Goal: Information Seeking & Learning: Understand process/instructions

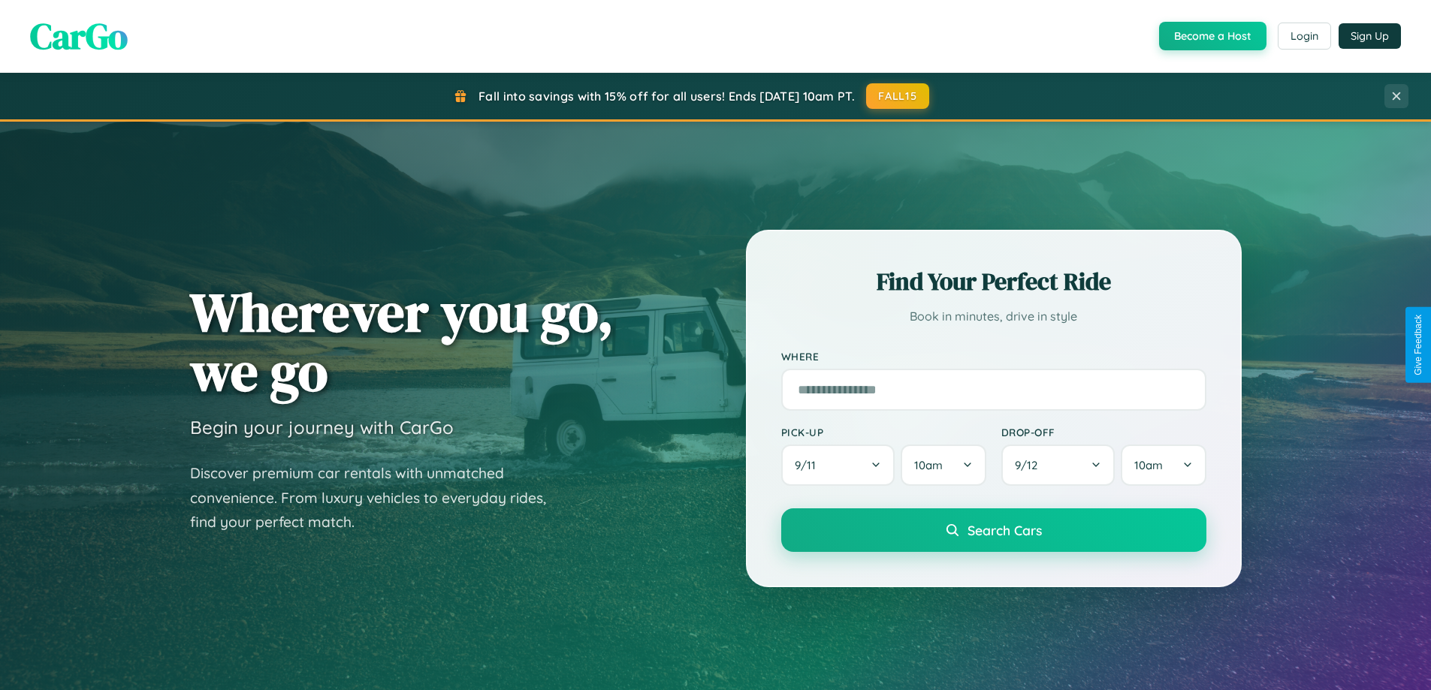
scroll to position [2890, 0]
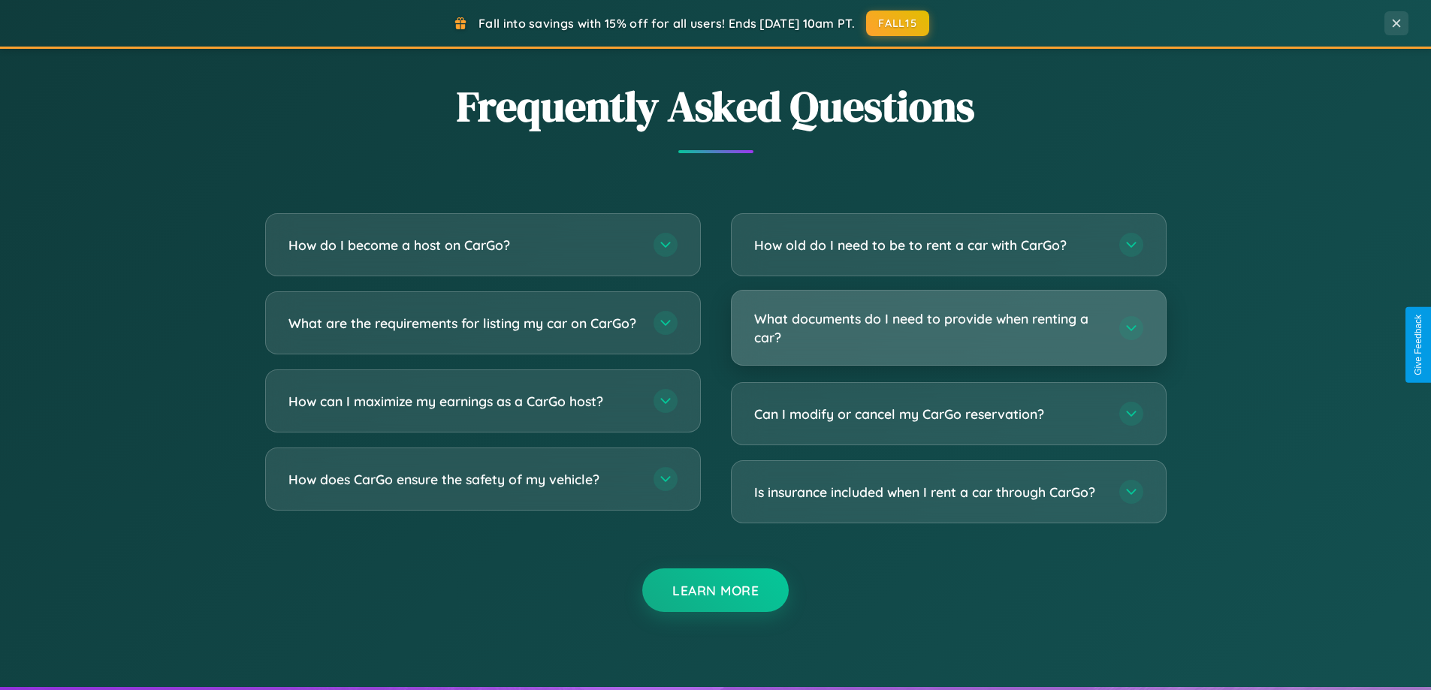
click at [948, 328] on h3 "What documents do I need to provide when renting a car?" at bounding box center [929, 327] width 350 height 37
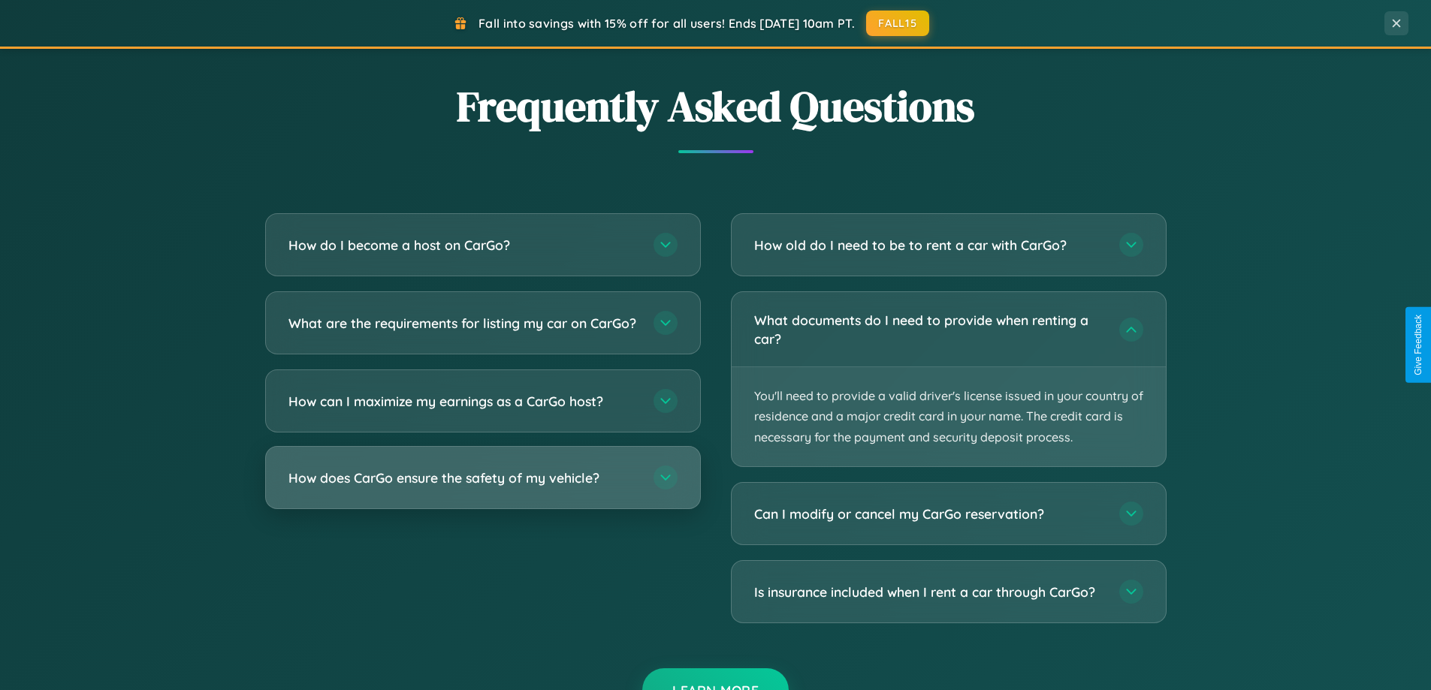
click at [482, 487] on h3 "How does CarGo ensure the safety of my vehicle?" at bounding box center [463, 478] width 350 height 19
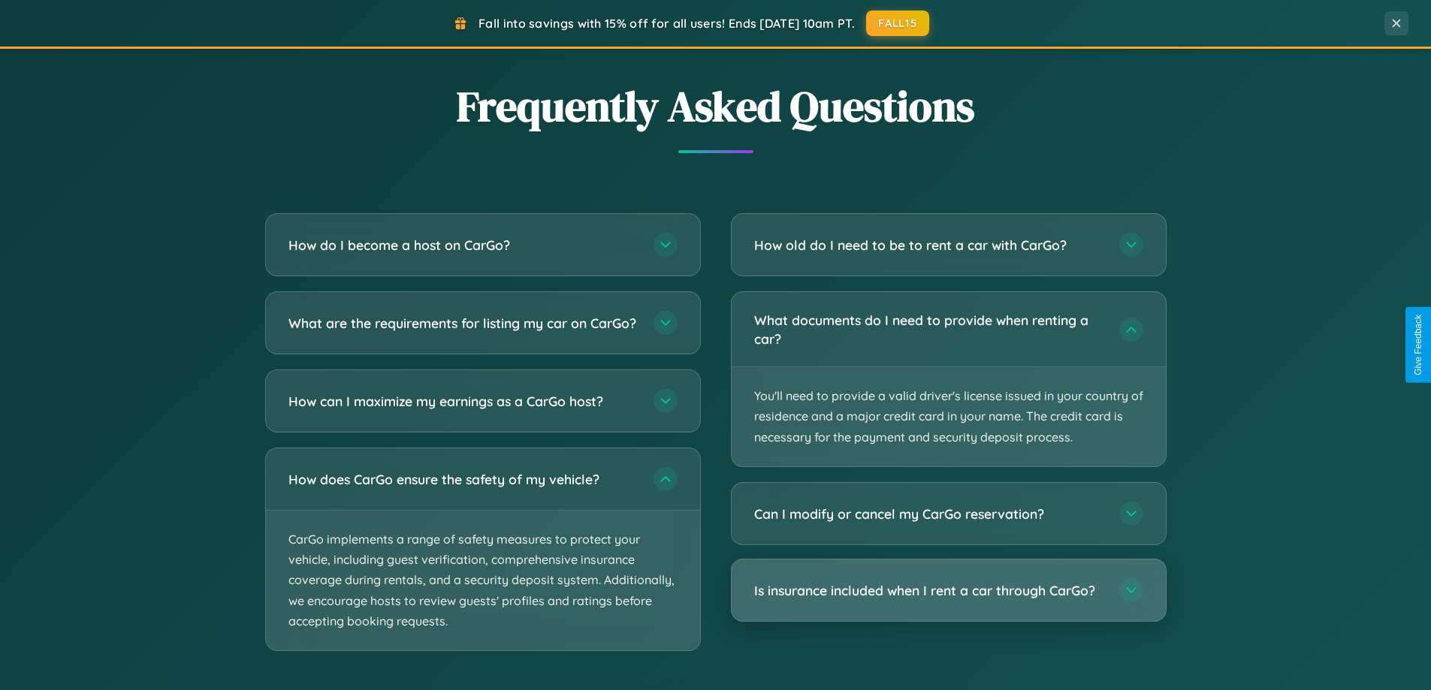
click at [948, 591] on h3 "Is insurance included when I rent a car through CarGo?" at bounding box center [929, 590] width 350 height 19
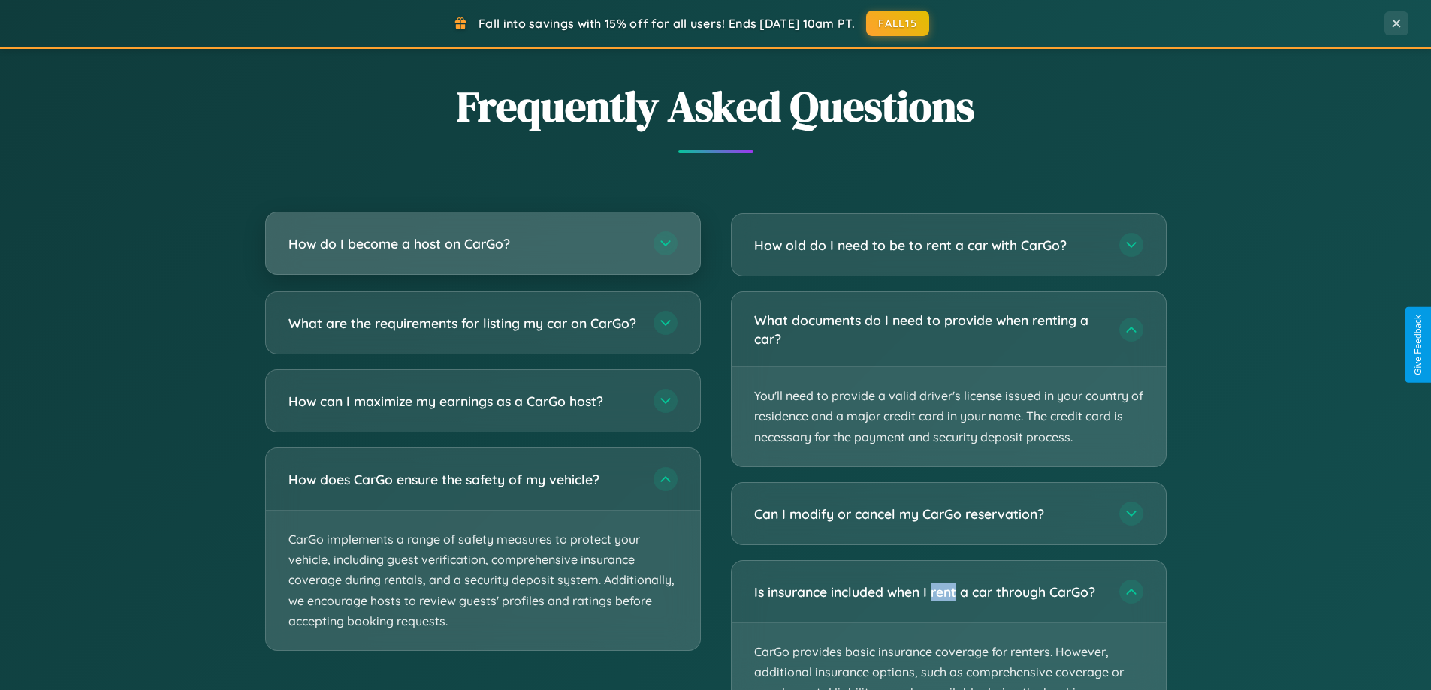
click at [482, 245] on h3 "How do I become a host on CarGo?" at bounding box center [463, 243] width 350 height 19
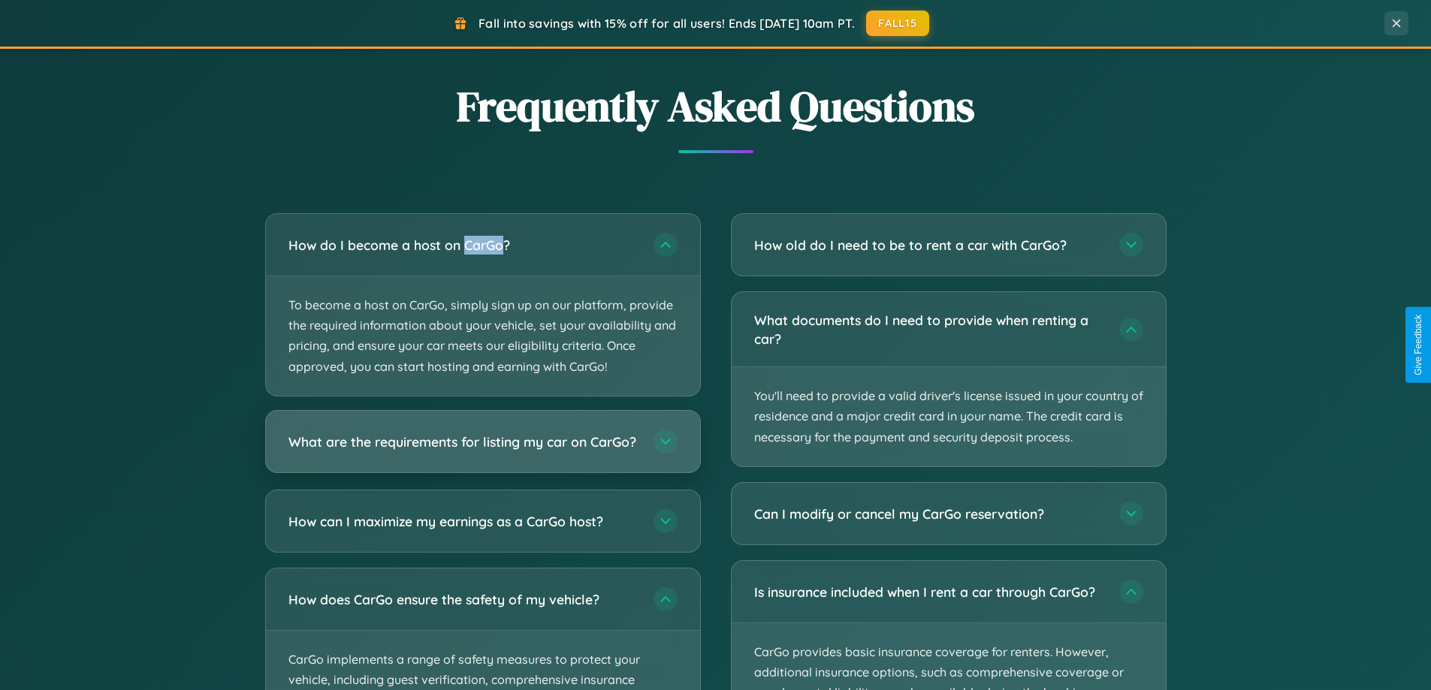
click at [482, 449] on h3 "What are the requirements for listing my car on CarGo?" at bounding box center [463, 441] width 350 height 19
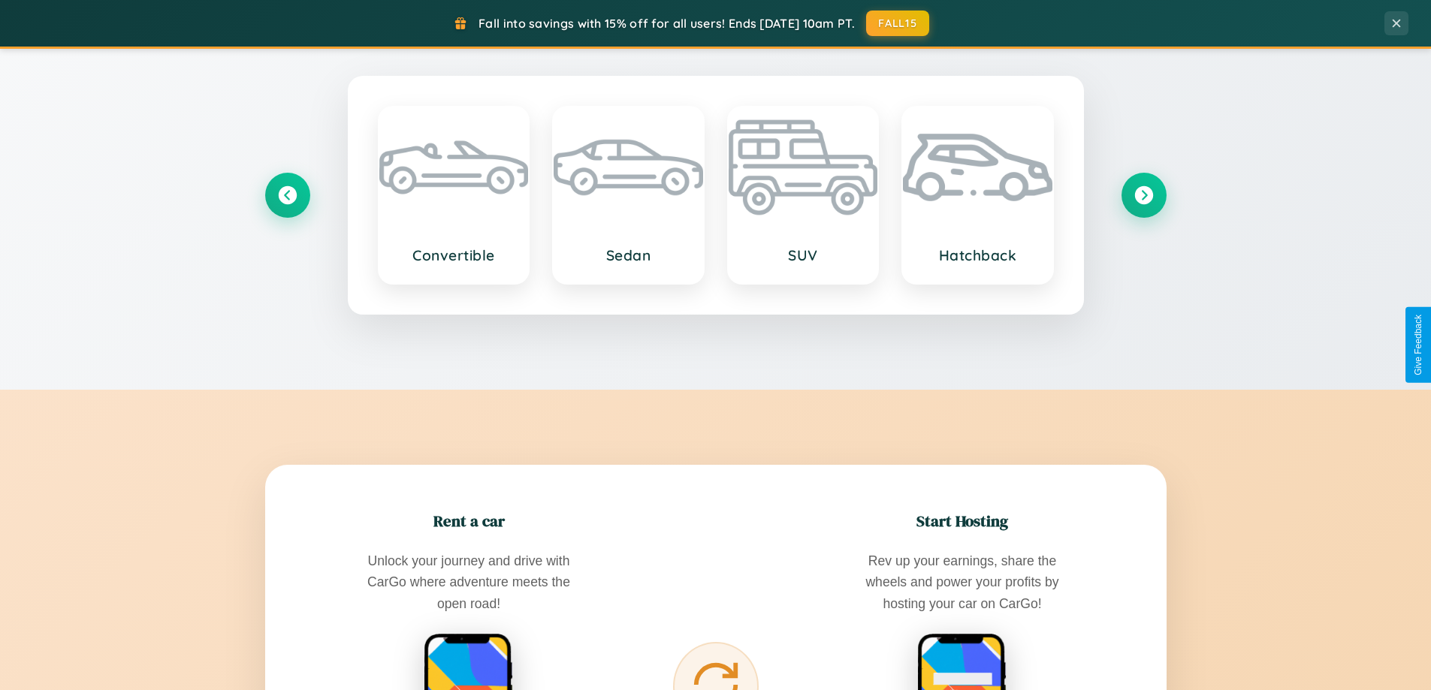
scroll to position [0, 0]
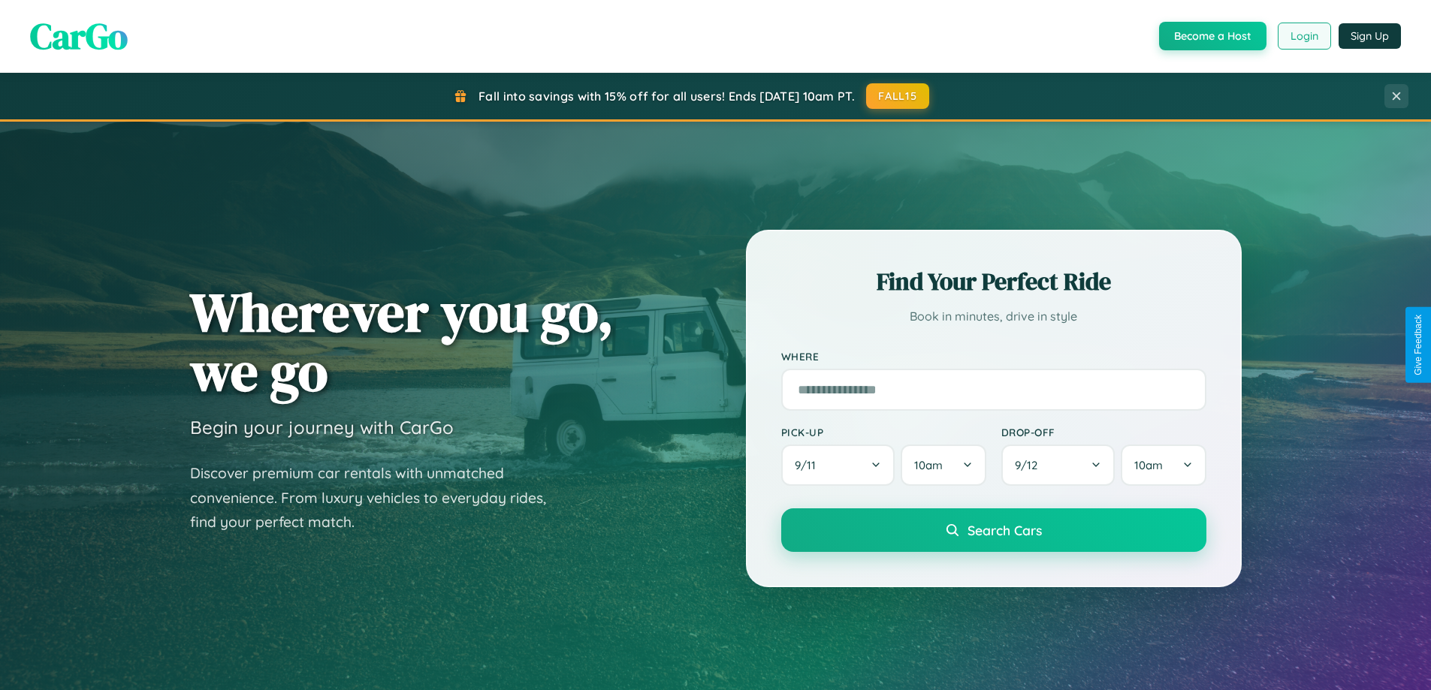
click at [1303, 36] on button "Login" at bounding box center [1303, 36] width 53 height 27
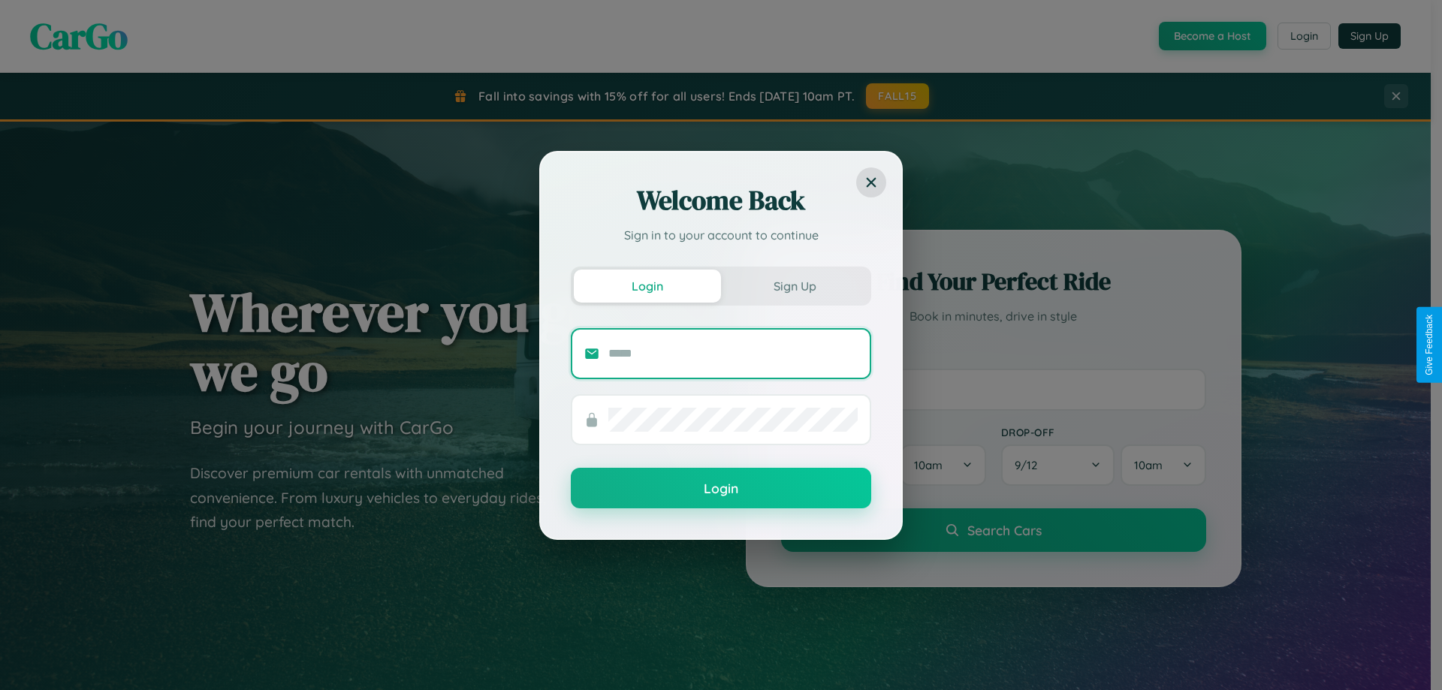
click at [733, 353] on input "text" at bounding box center [732, 354] width 249 height 24
type input "**********"
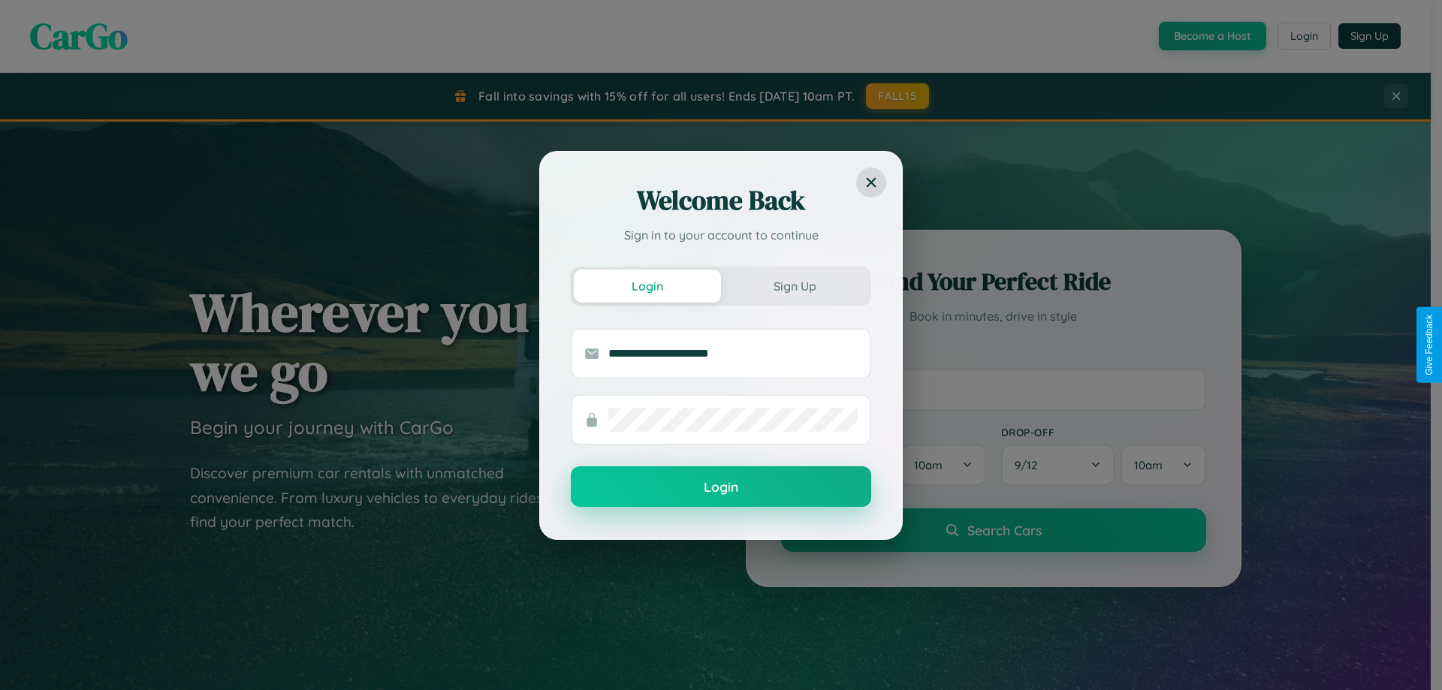
click at [721, 487] on button "Login" at bounding box center [721, 486] width 300 height 41
